Goal: Information Seeking & Learning: Learn about a topic

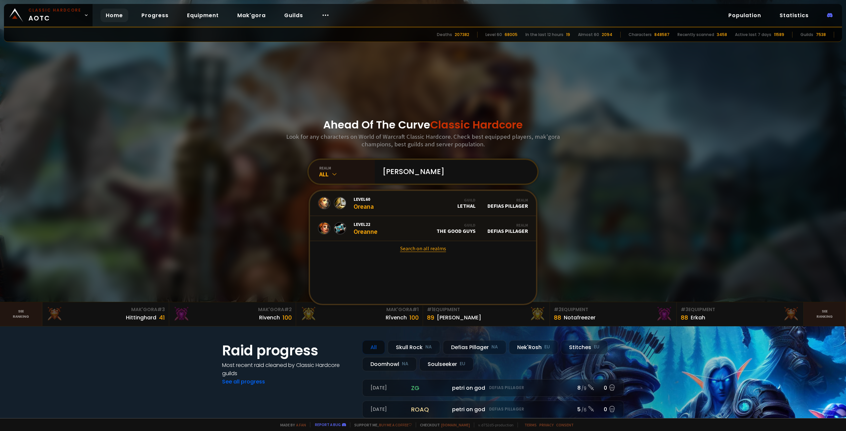
type input "[PERSON_NAME]"
click at [413, 251] on link "Search on all realms" at bounding box center [423, 248] width 226 height 15
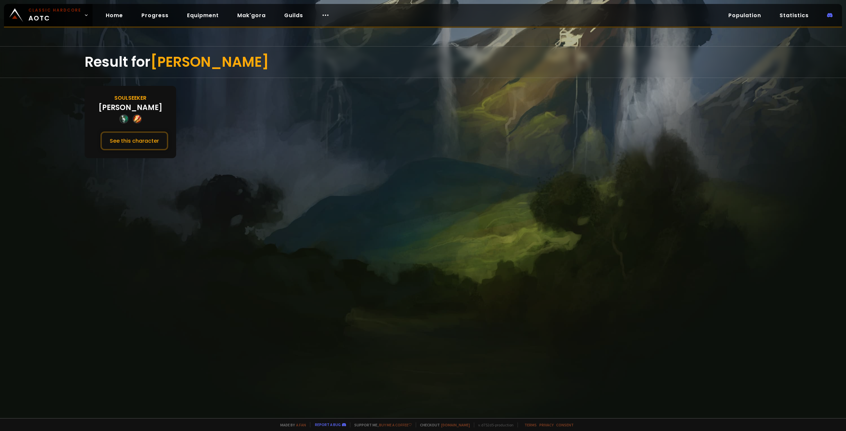
click at [123, 118] on div at bounding box center [123, 118] width 9 height 9
drag, startPoint x: 272, startPoint y: 140, endPoint x: 279, endPoint y: 137, distance: 7.7
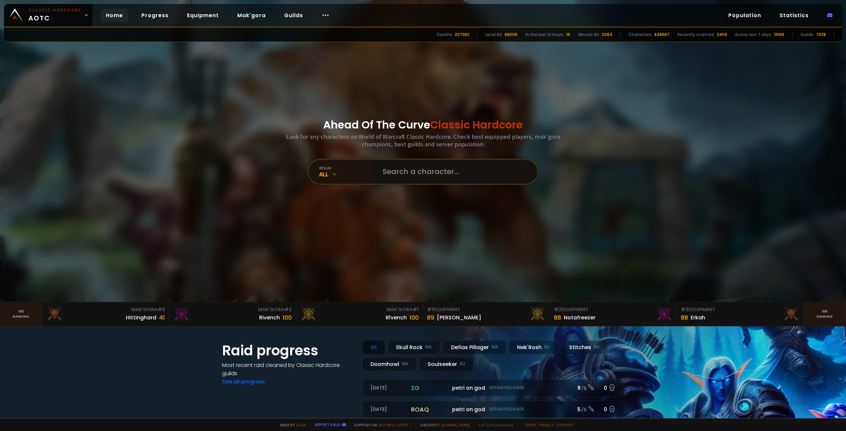
click at [425, 176] on input "text" at bounding box center [454, 172] width 151 height 24
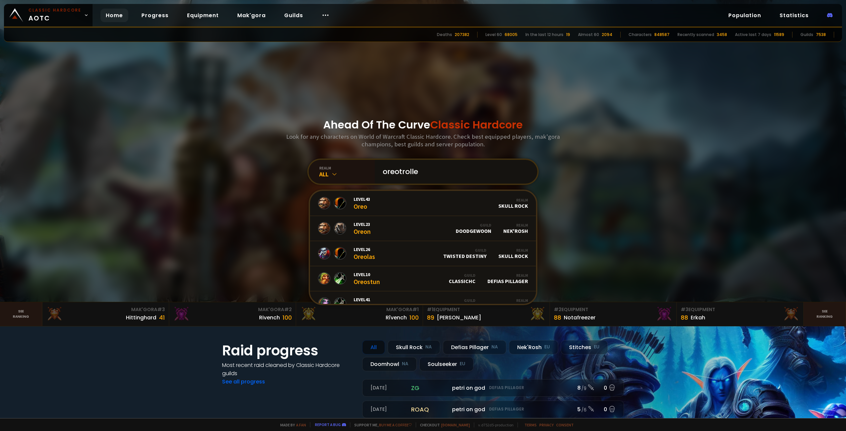
type input "oreotrolled"
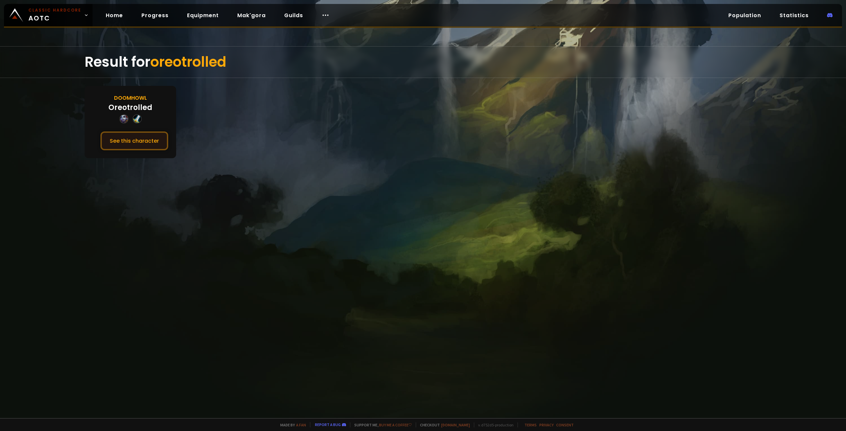
click at [130, 147] on button "See this character" at bounding box center [134, 141] width 68 height 19
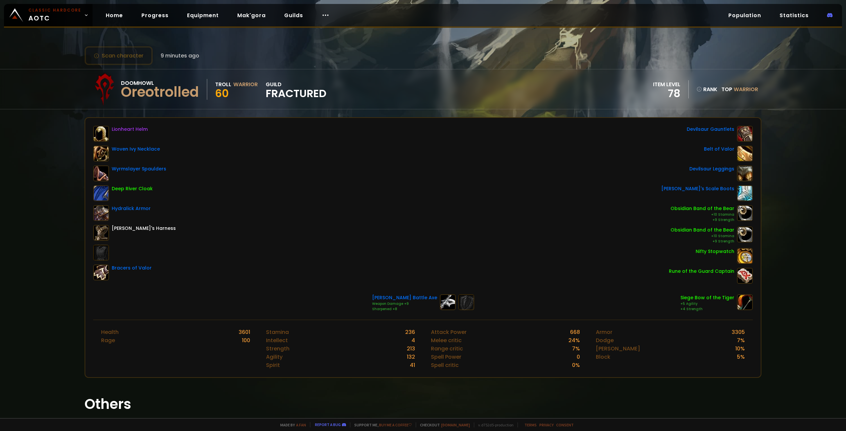
click at [35, 163] on div "Scan character 9 minutes ago Doomhowl Oreotrolled Troll Warrior 60 guild Fractu…" at bounding box center [423, 209] width 846 height 418
drag, startPoint x: 269, startPoint y: 155, endPoint x: 273, endPoint y: 154, distance: 4.1
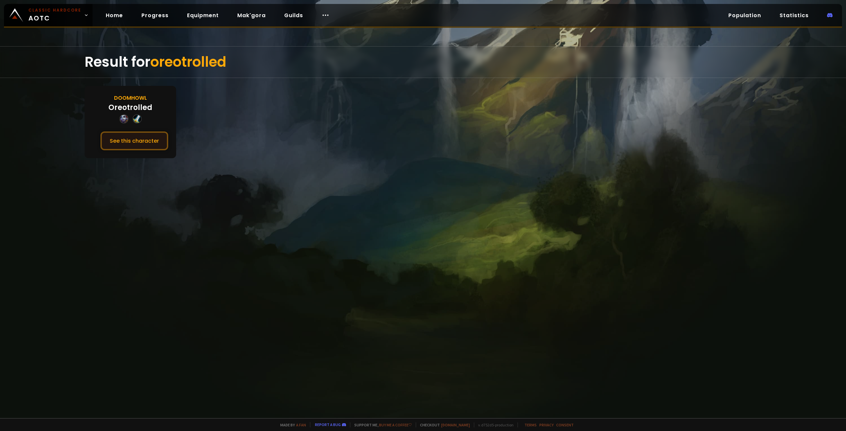
click at [124, 145] on button "See this character" at bounding box center [134, 141] width 68 height 19
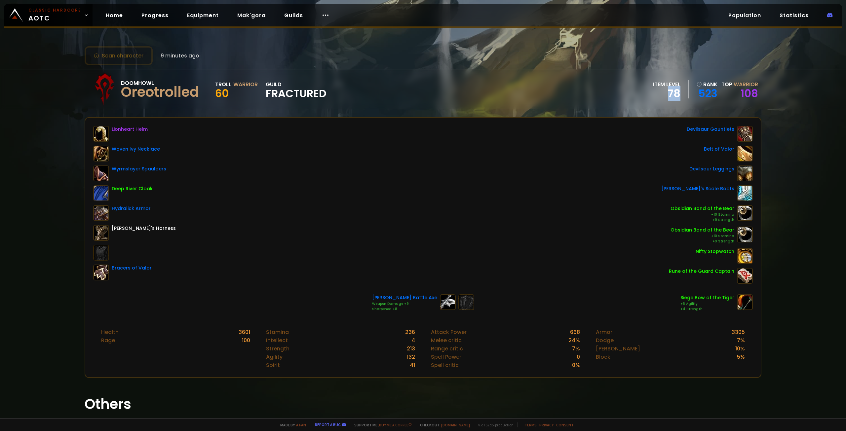
drag, startPoint x: 662, startPoint y: 95, endPoint x: 682, endPoint y: 90, distance: 20.9
click at [682, 90] on div "item level 78" at bounding box center [671, 89] width 36 height 18
click at [670, 94] on div "78" at bounding box center [666, 94] width 27 height 10
drag, startPoint x: 660, startPoint y: 92, endPoint x: 675, endPoint y: 93, distance: 14.9
click at [675, 93] on div "78" at bounding box center [666, 94] width 27 height 10
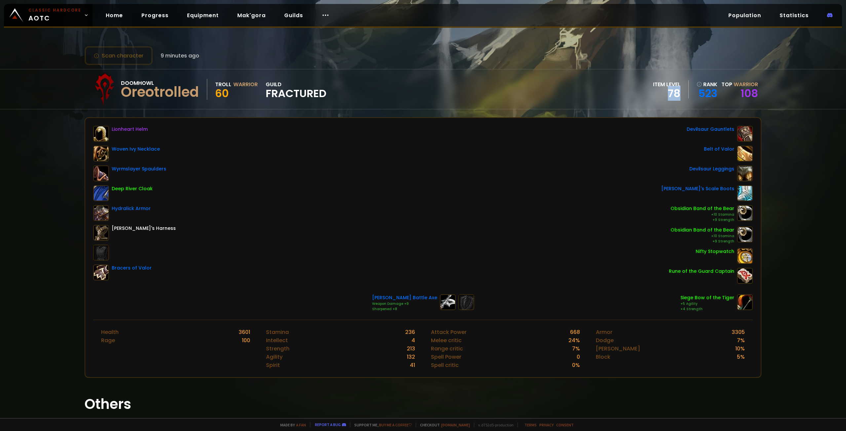
click at [609, 94] on div "Doomhowl Oreotrolled Troll Warrior 60 guild Fractured item level 78 rank 523 To…" at bounding box center [423, 89] width 677 height 40
drag, startPoint x: 623, startPoint y: 92, endPoint x: 677, endPoint y: 93, distance: 53.9
click at [653, 93] on div "Doomhowl Oreotrolled Troll Warrior 60 guild Fractured item level 78 rank 523 To…" at bounding box center [423, 89] width 677 height 40
click at [680, 93] on div "item level 78" at bounding box center [671, 89] width 36 height 18
click at [658, 90] on div "78" at bounding box center [666, 94] width 27 height 10
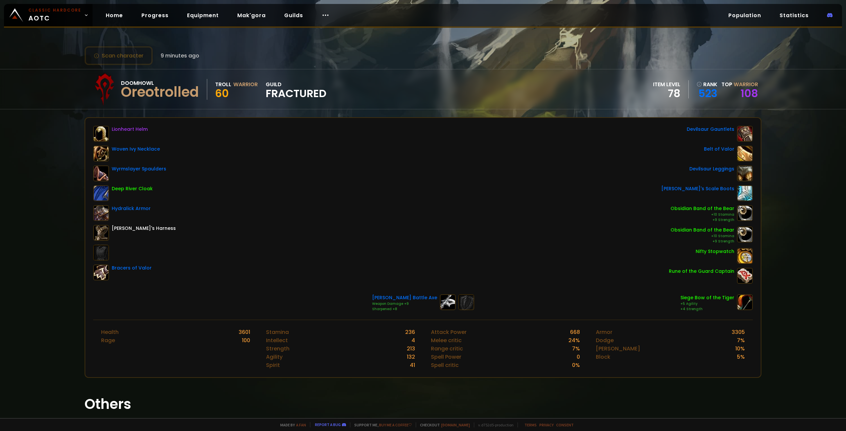
click at [667, 91] on div "78" at bounding box center [666, 94] width 27 height 10
click at [668, 94] on div "78" at bounding box center [666, 94] width 27 height 10
click at [76, 146] on div "Scan character 9 minutes ago Doomhowl Oreotrolled Troll Warrior 60 guild Fractu…" at bounding box center [423, 209] width 846 height 418
drag, startPoint x: 662, startPoint y: 87, endPoint x: 685, endPoint y: 91, distance: 22.8
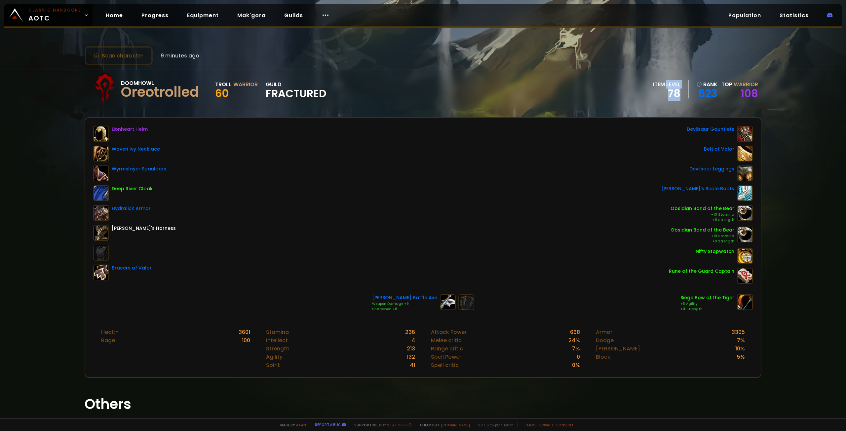
click at [685, 91] on div "item level 78 rank 523 Top Warrior 108" at bounding box center [705, 89] width 105 height 18
click at [671, 93] on div "78" at bounding box center [666, 94] width 27 height 10
click at [666, 92] on div "78" at bounding box center [666, 94] width 27 height 10
drag, startPoint x: 662, startPoint y: 95, endPoint x: 680, endPoint y: 96, distance: 17.9
click at [680, 96] on div "item level 78" at bounding box center [671, 89] width 36 height 18
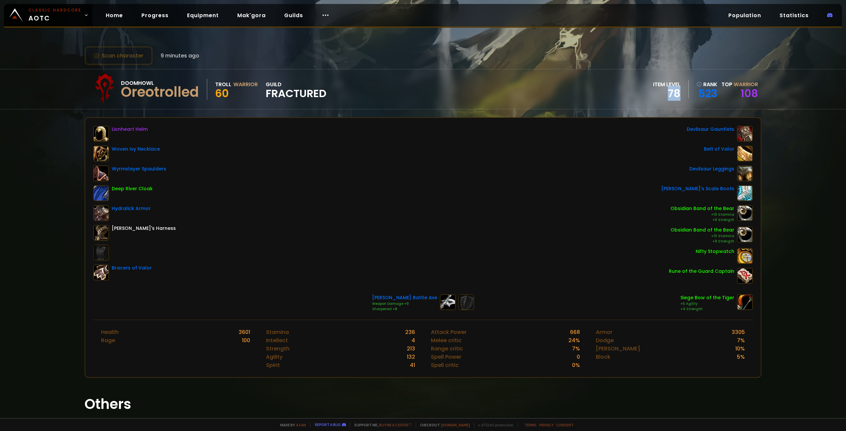
click at [677, 97] on div "item level 78" at bounding box center [671, 89] width 36 height 18
click at [674, 94] on div "78" at bounding box center [666, 94] width 27 height 10
click at [627, 95] on div "Doomhowl Oreotrolled Troll Warrior 60 guild Fractured item level 78 rank 523 To…" at bounding box center [423, 89] width 677 height 40
click at [440, 172] on div "Lionheart Helm Woven Ivy Necklace Wyrmslayer Spaulders Deep River Cloak Hydrali…" at bounding box center [423, 205] width 660 height 158
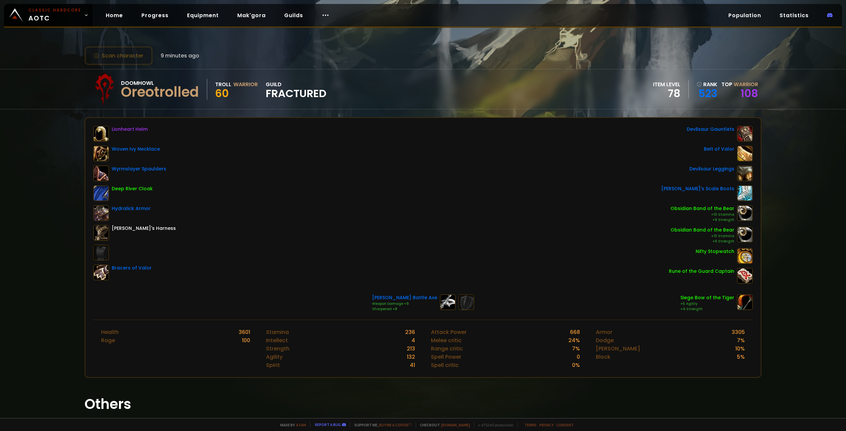
drag, startPoint x: 432, startPoint y: 153, endPoint x: 443, endPoint y: 146, distance: 13.5
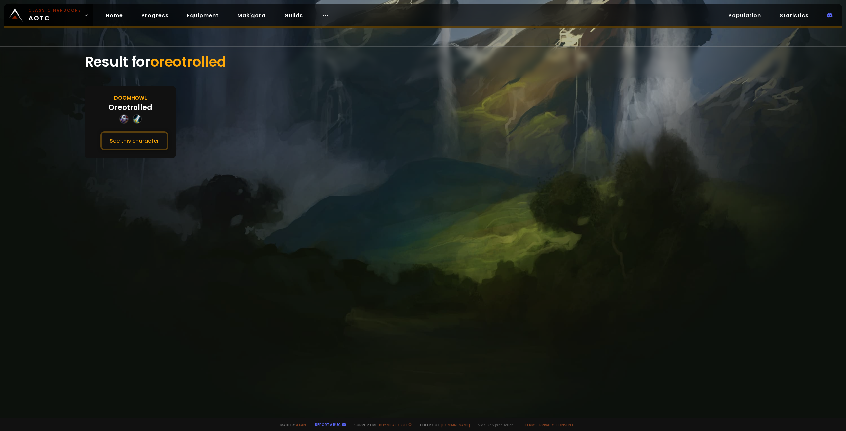
drag, startPoint x: 134, startPoint y: 125, endPoint x: 137, endPoint y: 155, distance: 30.2
click at [134, 128] on div "Doomhowl Oreotrolled See this character" at bounding box center [131, 122] width 92 height 72
drag, startPoint x: 137, startPoint y: 149, endPoint x: 137, endPoint y: 163, distance: 14.2
click at [137, 153] on div "Doomhowl Oreotrolled See this character" at bounding box center [131, 122] width 92 height 72
click at [145, 146] on button "See this character" at bounding box center [134, 141] width 68 height 19
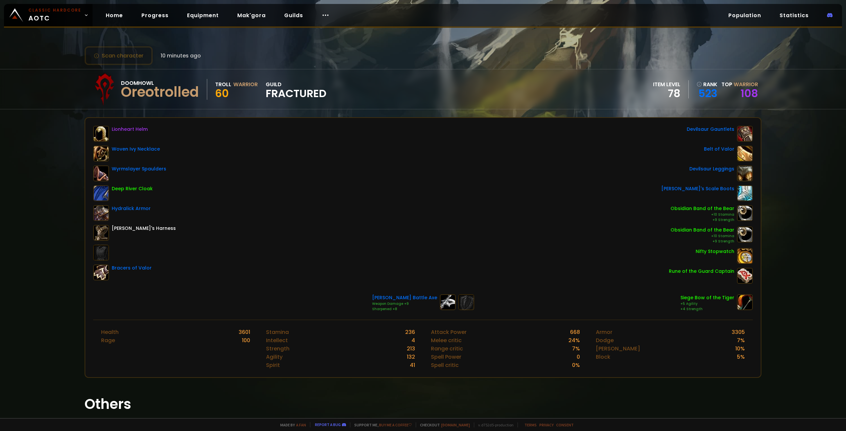
drag, startPoint x: 778, startPoint y: 139, endPoint x: 785, endPoint y: 141, distance: 7.2
click at [779, 140] on div "Scan character 10 minutes ago Doomhowl Oreotrolled Troll Warrior 60 guild Fract…" at bounding box center [423, 209] width 846 height 418
